Goal: Task Accomplishment & Management: Manage account settings

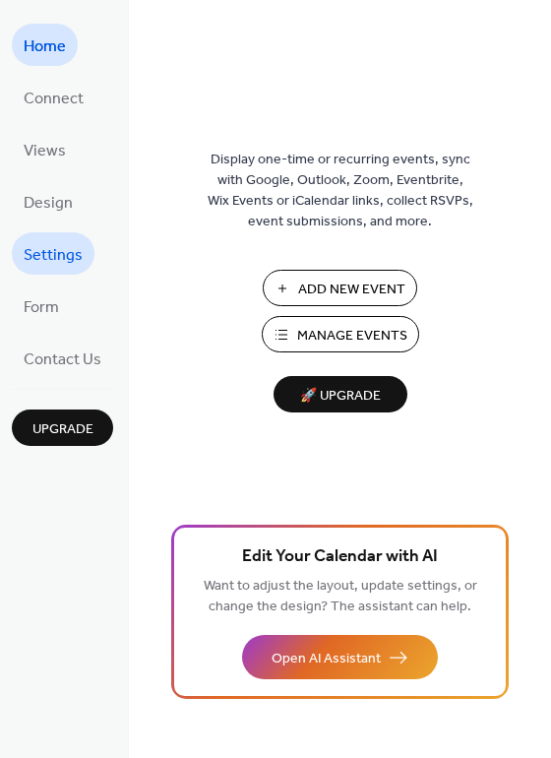
click at [44, 263] on span "Settings" at bounding box center [53, 255] width 59 height 31
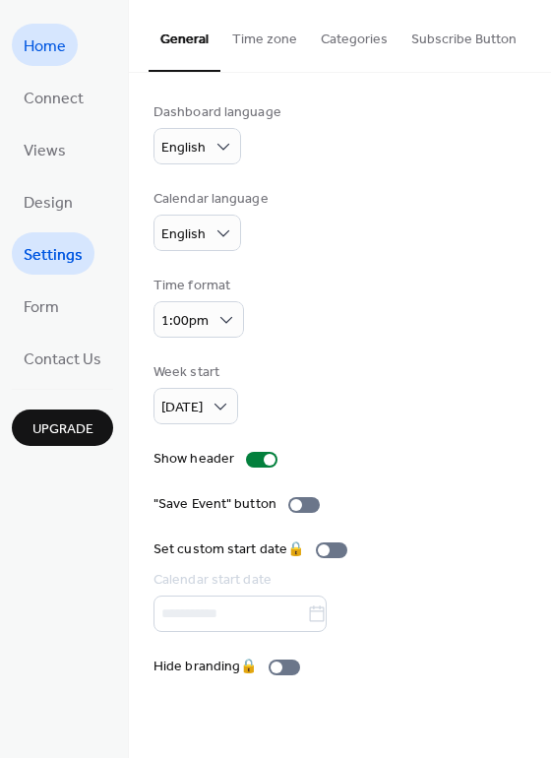
click at [64, 54] on span "Home" at bounding box center [45, 46] width 42 height 31
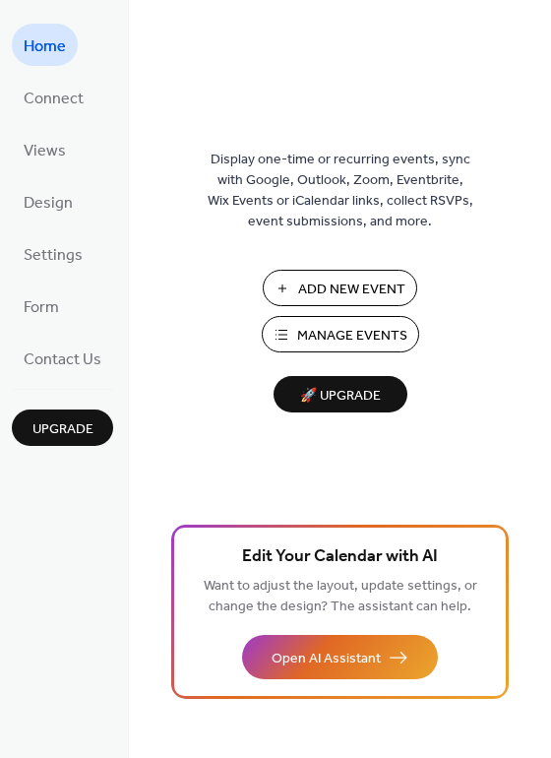
click at [347, 335] on span "Manage Events" at bounding box center [352, 336] width 110 height 21
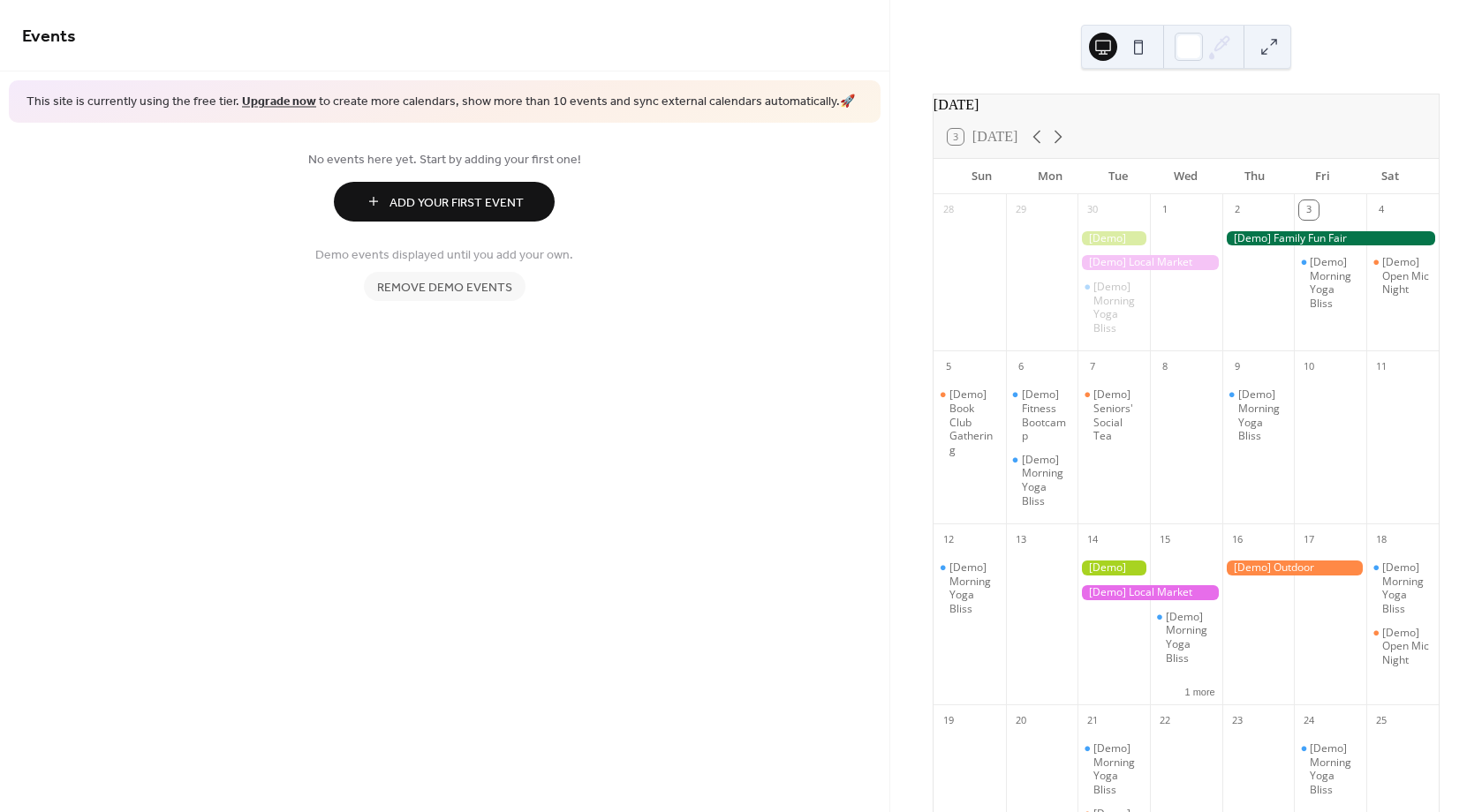
click at [1114, 285] on div "[Demo] Morning Yoga Bliss" at bounding box center [1114, 284] width 73 height 123
drag, startPoint x: 1101, startPoint y: 313, endPoint x: 1270, endPoint y: 277, distance: 172.8
click at [1270, 277] on div at bounding box center [1258, 284] width 73 height 123
click at [1266, 247] on div at bounding box center [1330, 239] width 216 height 15
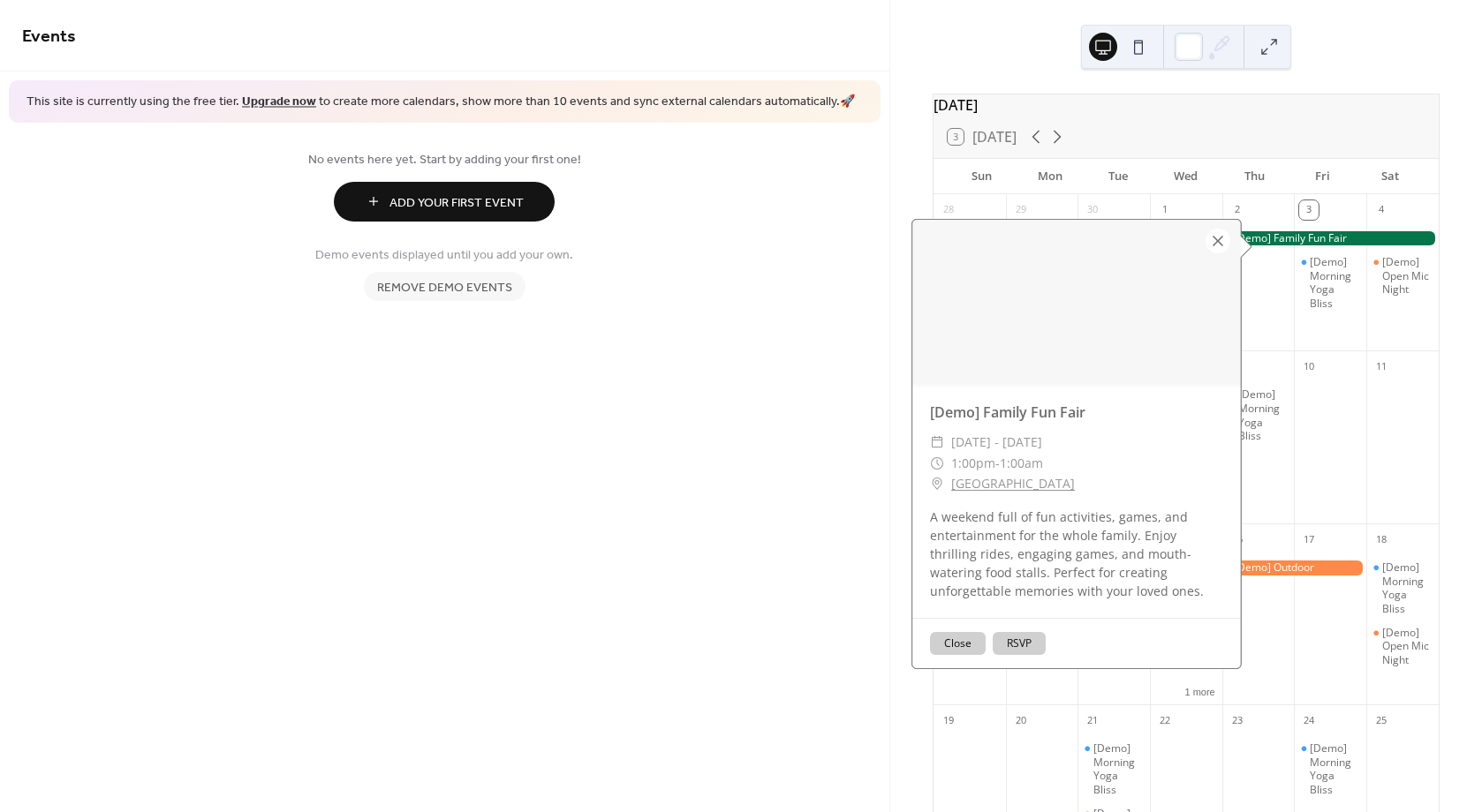
click at [1207, 248] on div at bounding box center [1218, 241] width 25 height 25
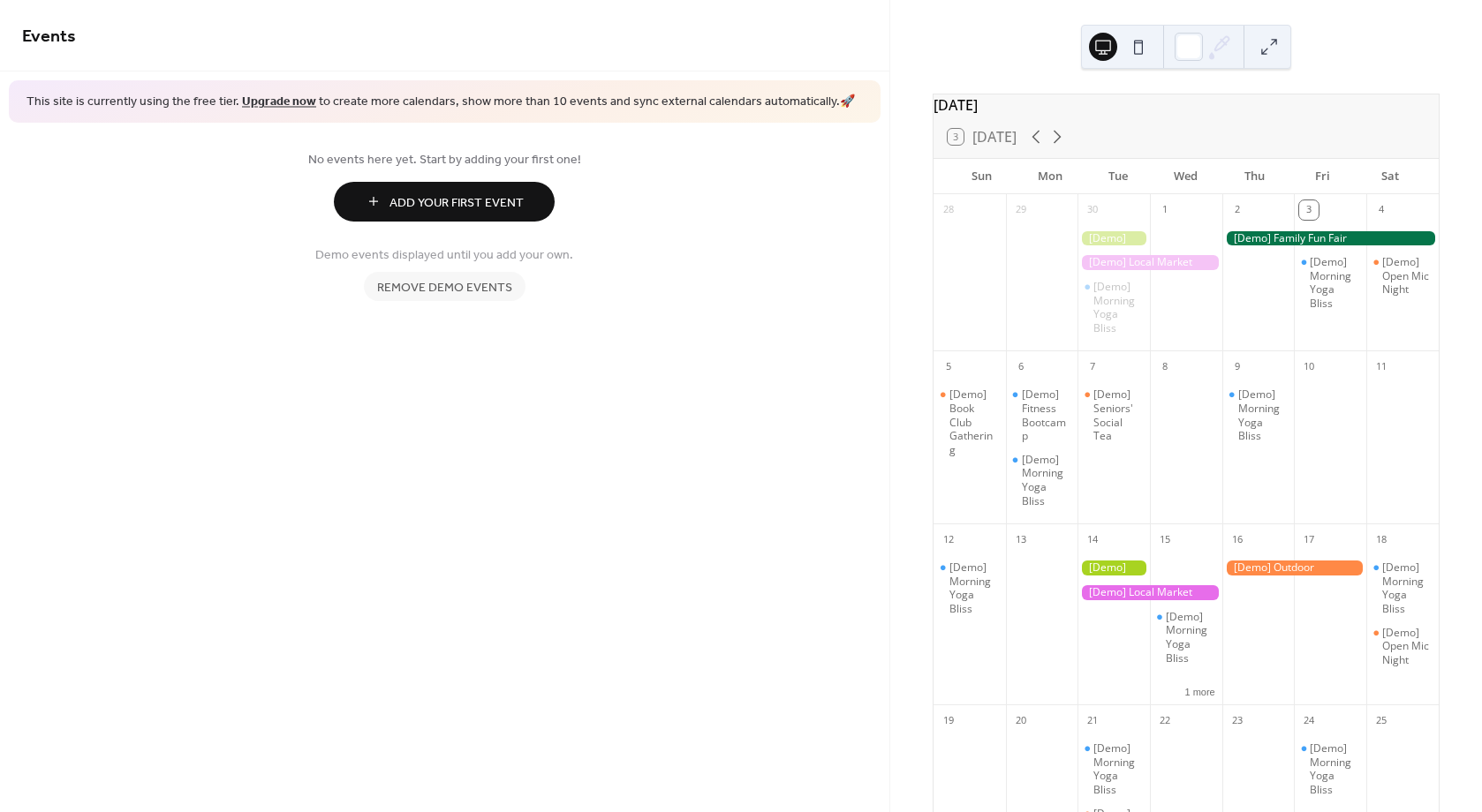
click at [1258, 247] on div at bounding box center [1330, 239] width 216 height 15
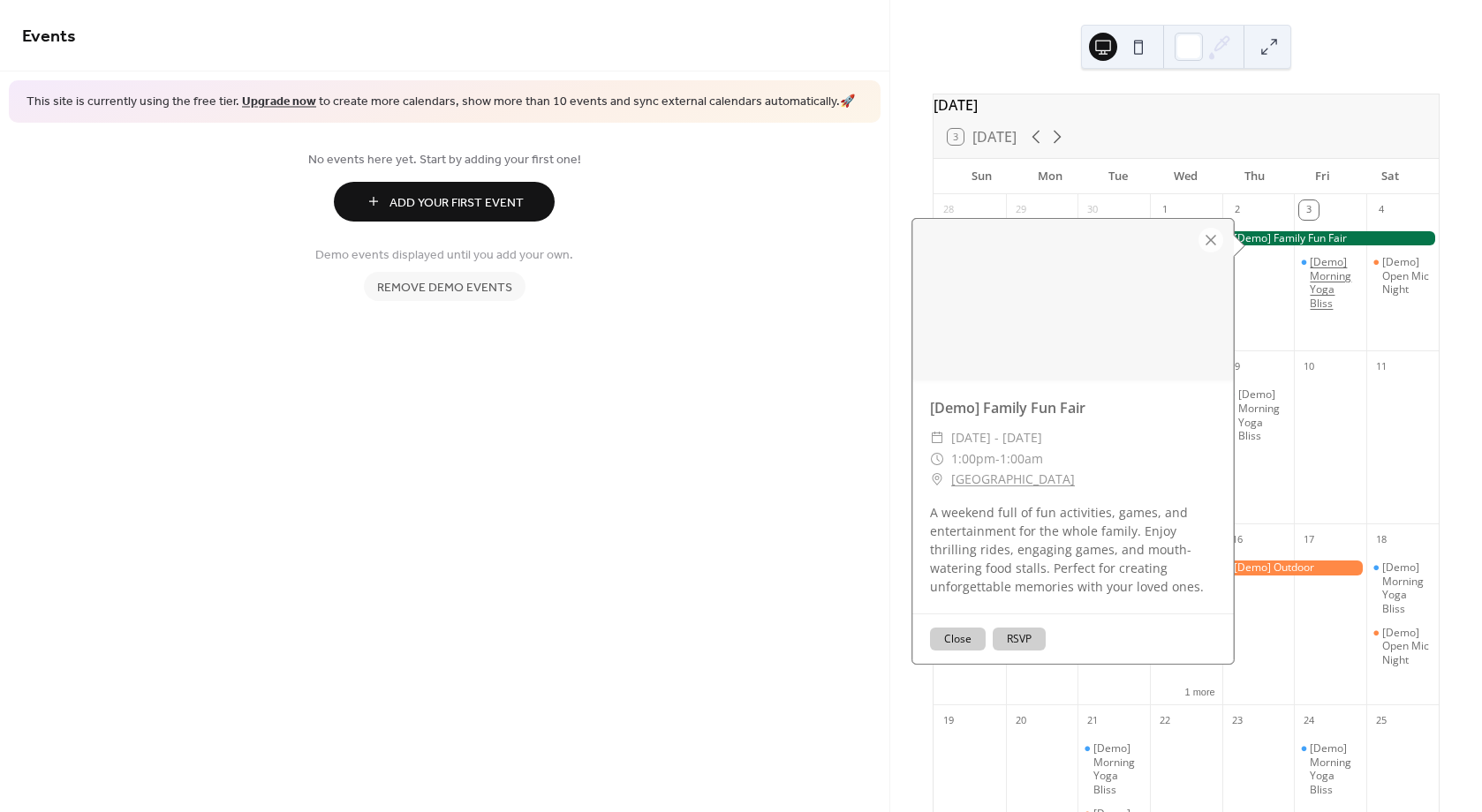
click at [1310, 274] on div "[Demo] Morning Yoga Bliss" at bounding box center [1334, 282] width 49 height 55
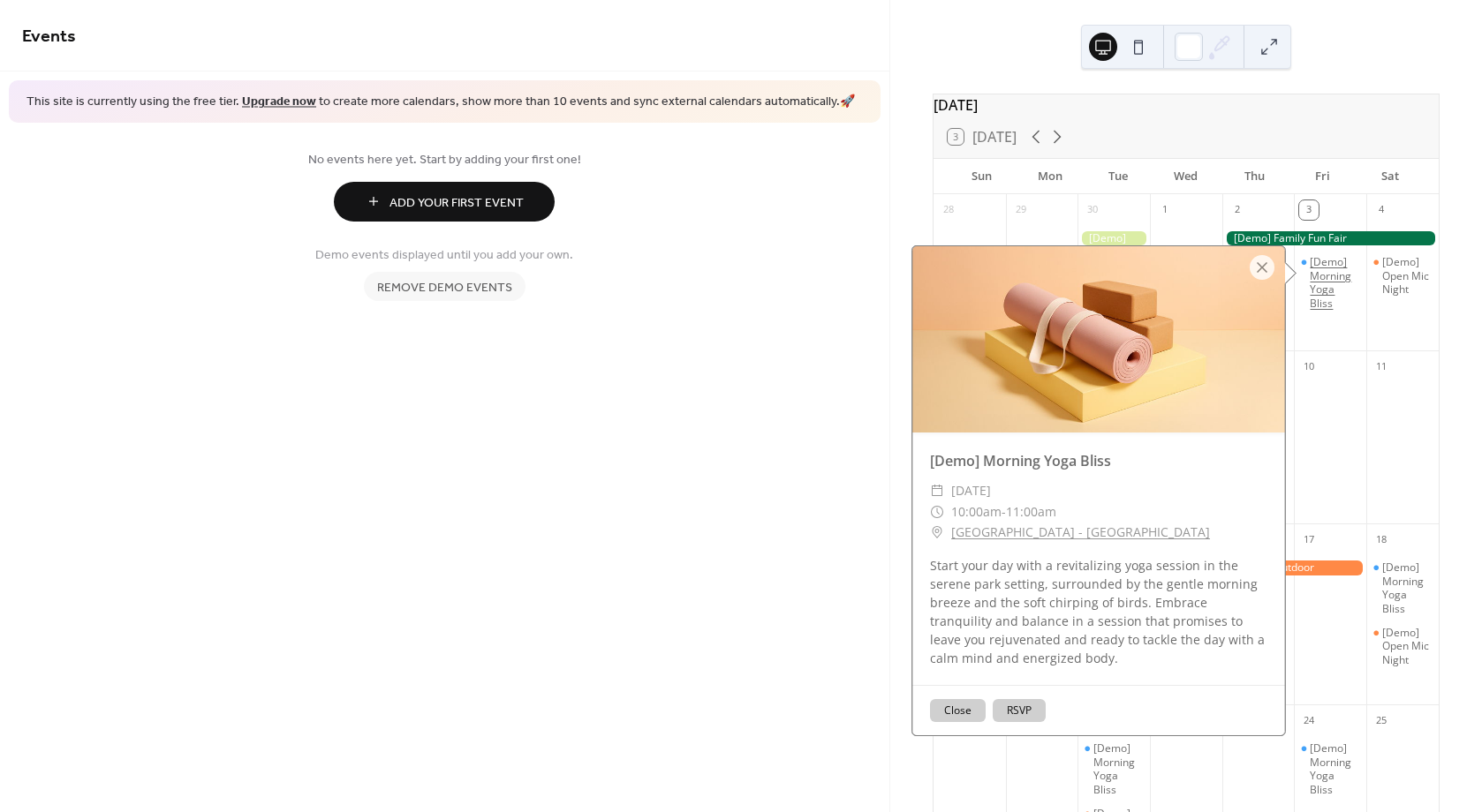
click at [1323, 284] on div "[Demo] Morning Yoga Bliss" at bounding box center [1334, 282] width 49 height 55
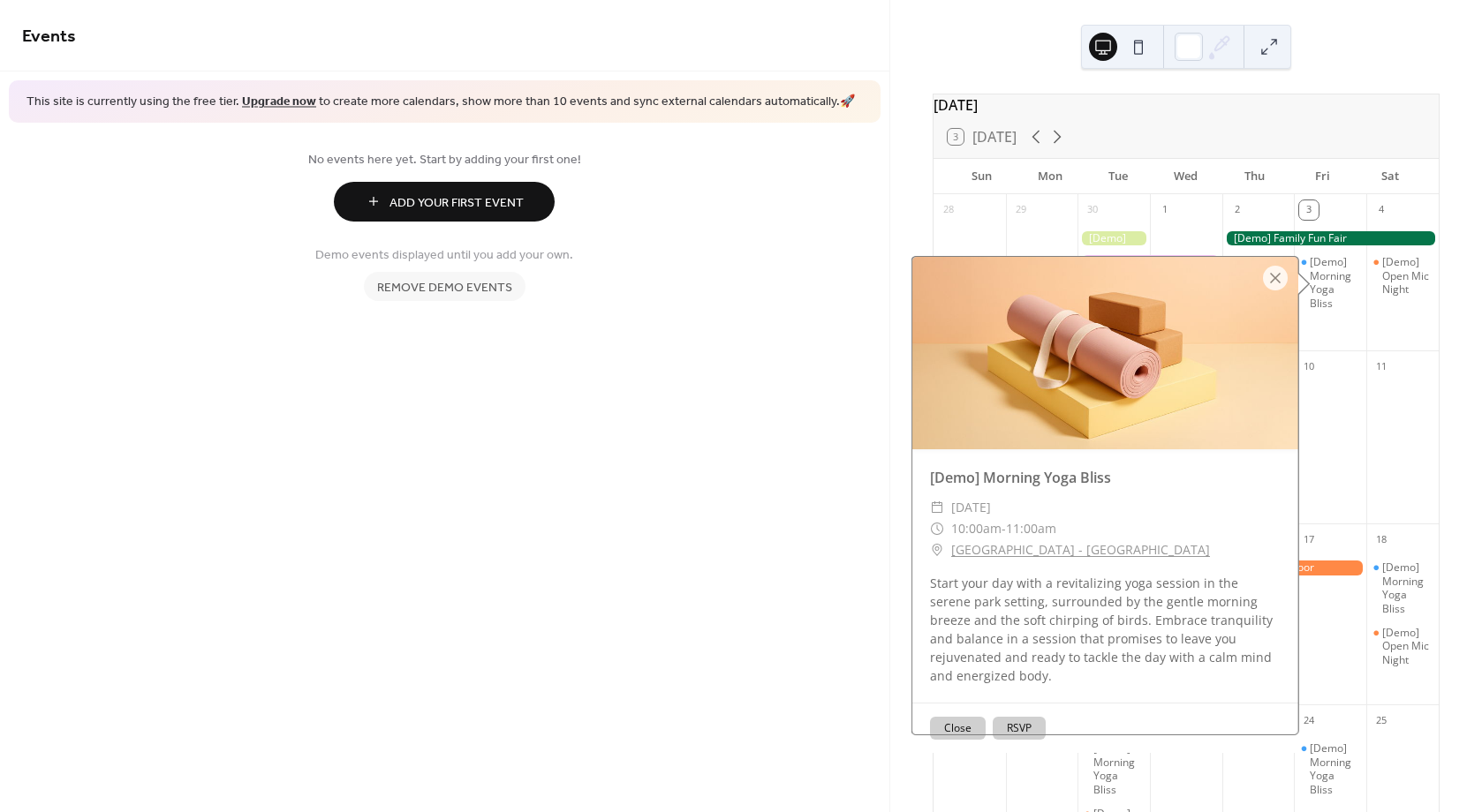
click at [1344, 352] on div "3 [Demo] Morning Yoga Bliss" at bounding box center [1330, 273] width 73 height 157
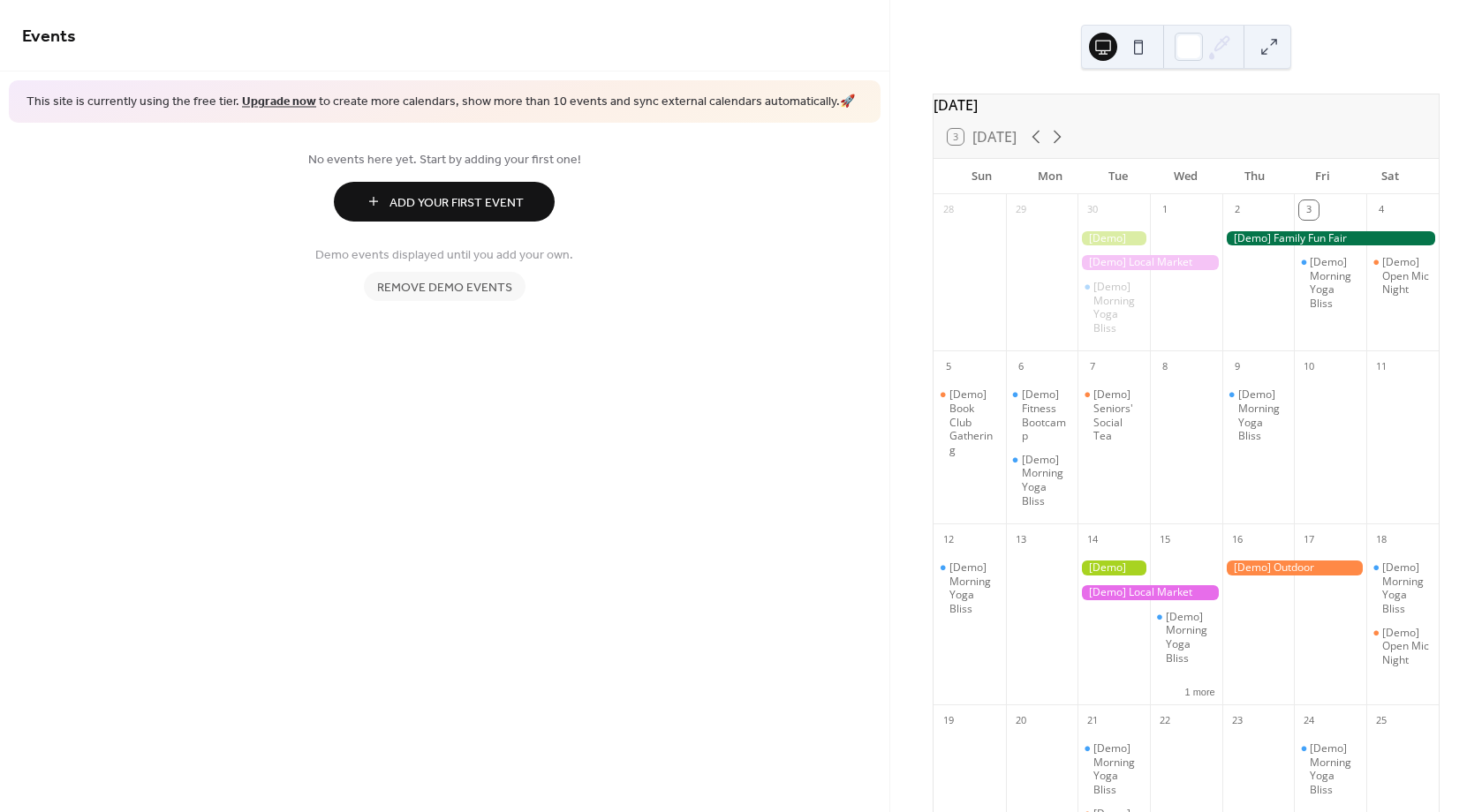
click at [418, 297] on span "Remove demo events" at bounding box center [444, 287] width 136 height 19
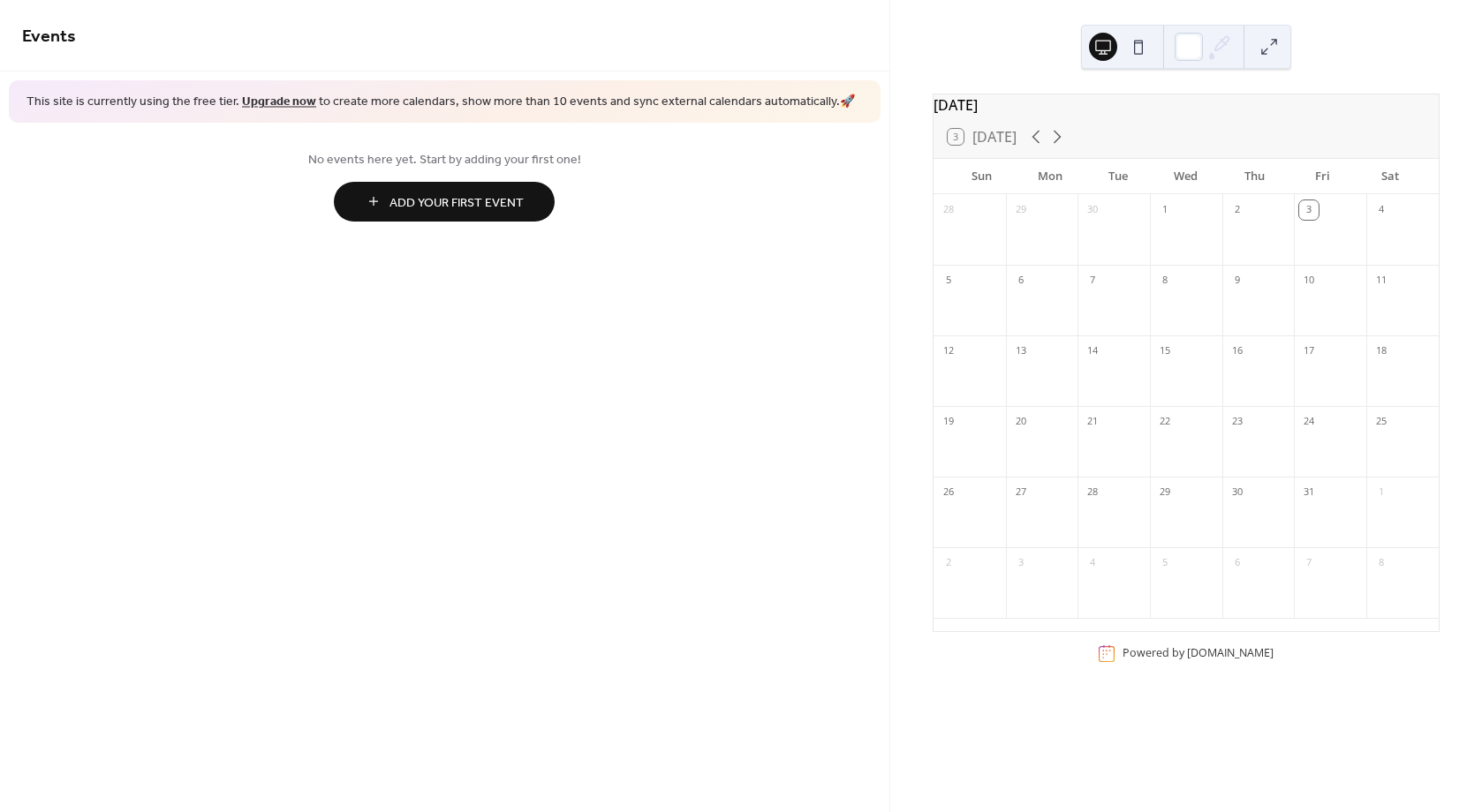
click at [1136, 53] on button at bounding box center [1138, 46] width 28 height 28
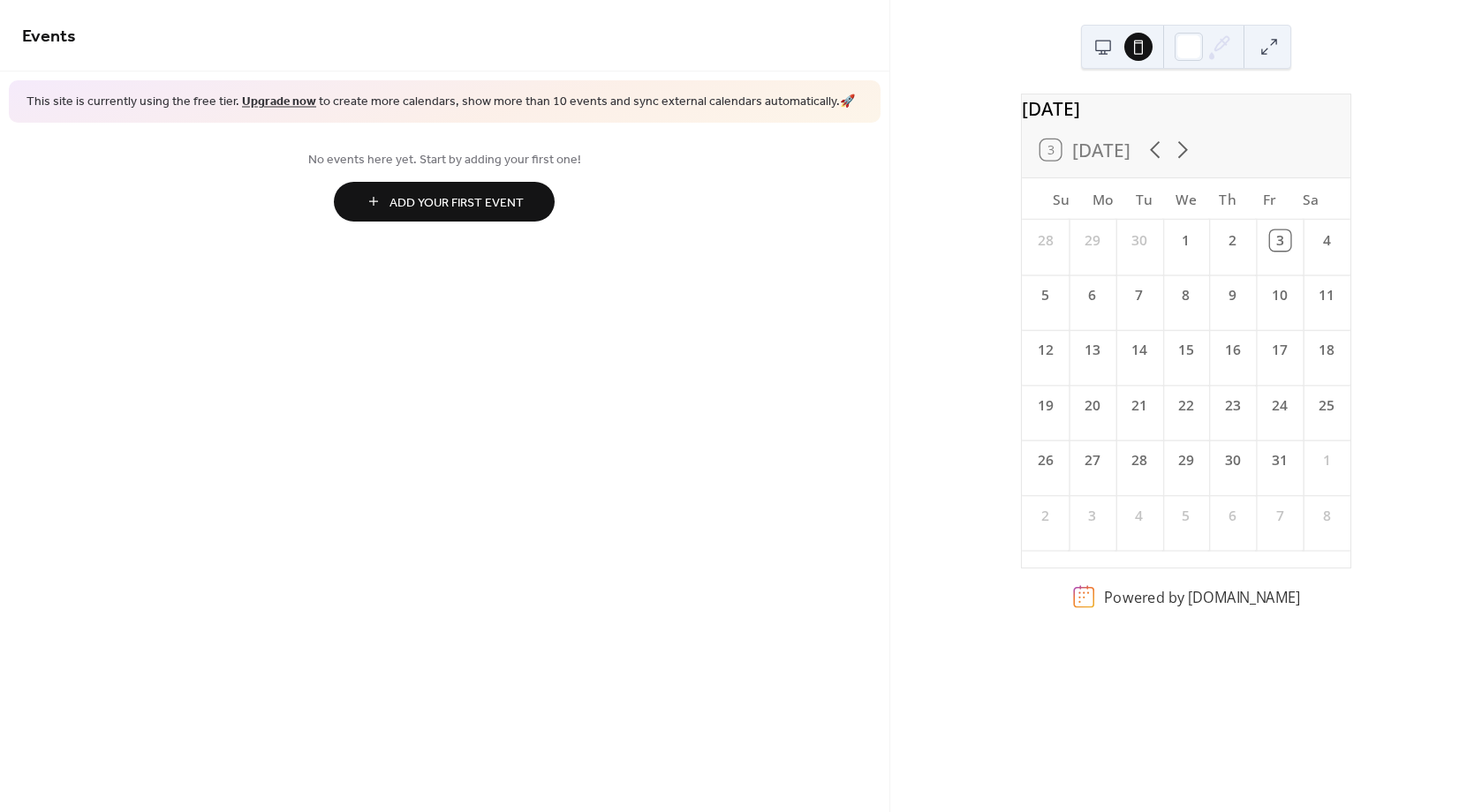
click at [1090, 53] on button at bounding box center [1102, 46] width 28 height 28
